Goal: Task Accomplishment & Management: Manage account settings

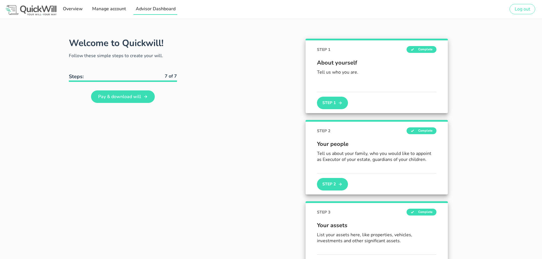
click at [155, 9] on span "Advisor Dashboard" at bounding box center [155, 9] width 40 height 6
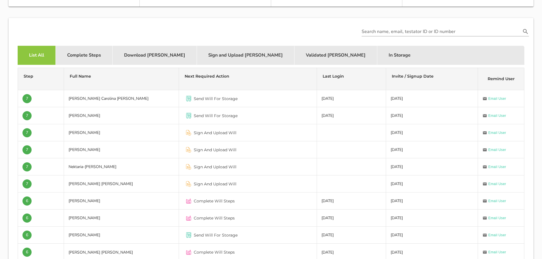
scroll to position [190, 0]
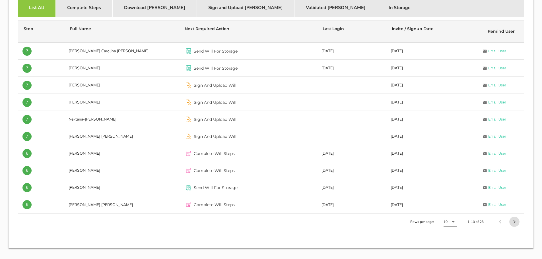
click at [513, 221] on icon "Next page" at bounding box center [514, 221] width 7 height 7
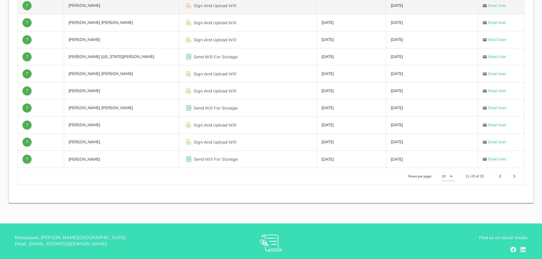
scroll to position [237, 0]
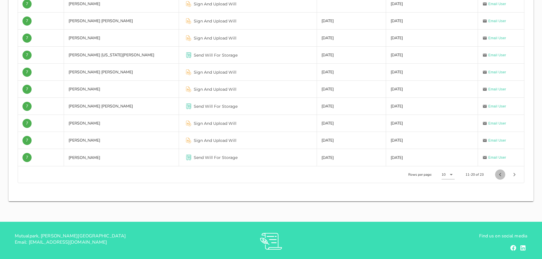
click at [502, 174] on icon "Previous page" at bounding box center [500, 174] width 7 height 7
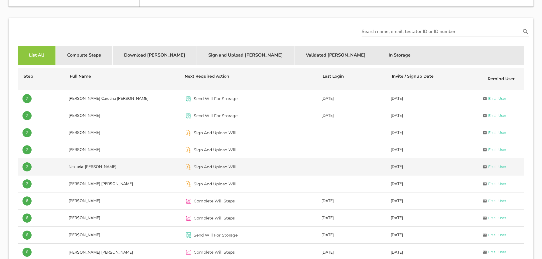
scroll to position [265, 0]
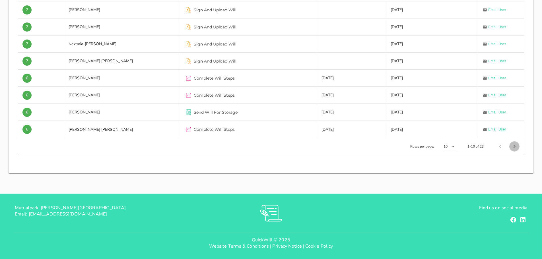
click at [511, 147] on icon "Next page" at bounding box center [514, 146] width 7 height 7
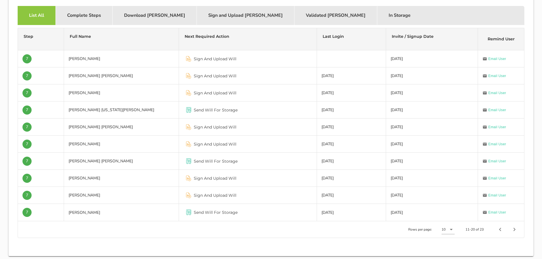
scroll to position [170, 0]
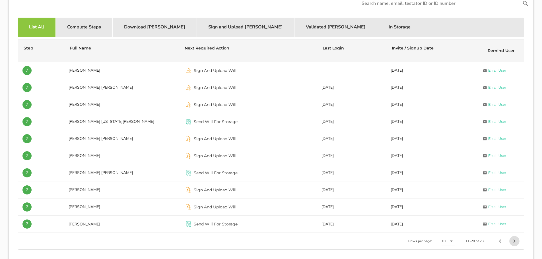
click at [516, 242] on icon "Next page" at bounding box center [514, 241] width 7 height 7
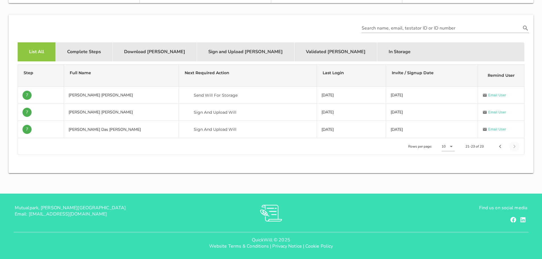
scroll to position [146, 0]
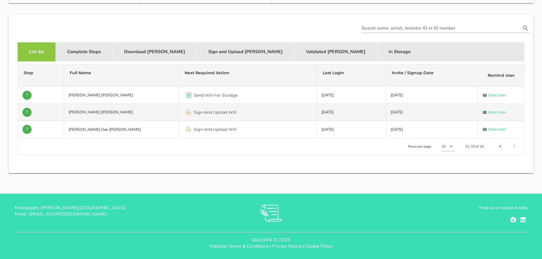
click at [234, 112] on span "Sign And Upload Will" at bounding box center [215, 113] width 43 height 6
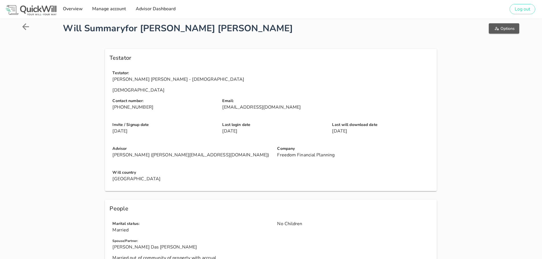
click at [502, 26] on span "Options" at bounding box center [503, 28] width 21 height 5
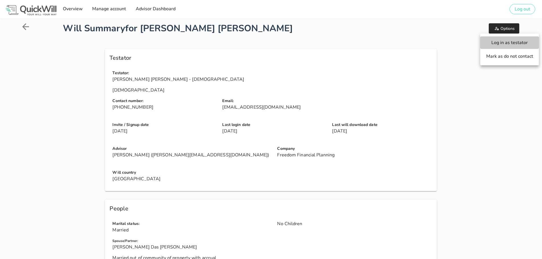
click at [504, 40] on span "Log in as testator" at bounding box center [509, 43] width 47 height 6
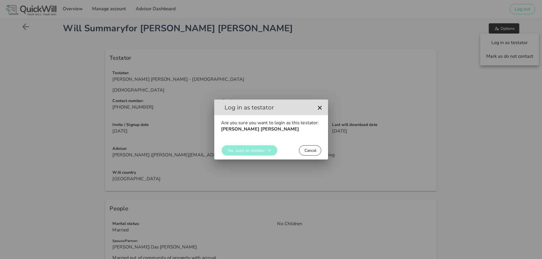
click at [255, 150] on span "Yes, login as testator" at bounding box center [245, 150] width 37 height 5
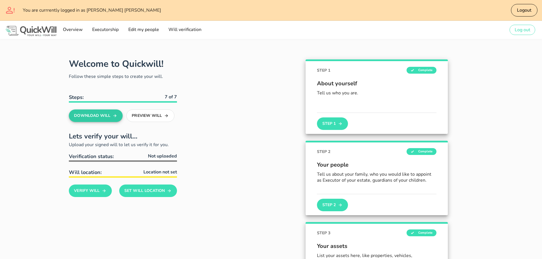
click at [98, 116] on button "Download Will" at bounding box center [96, 116] width 54 height 13
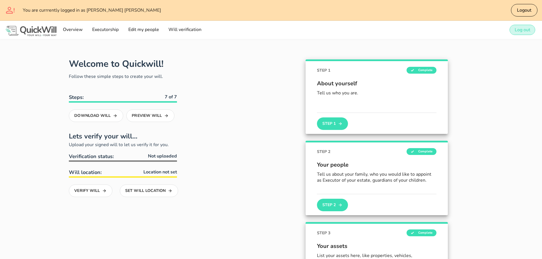
click at [520, 31] on span "Log out" at bounding box center [522, 30] width 16 height 6
